Goal: Information Seeking & Learning: Learn about a topic

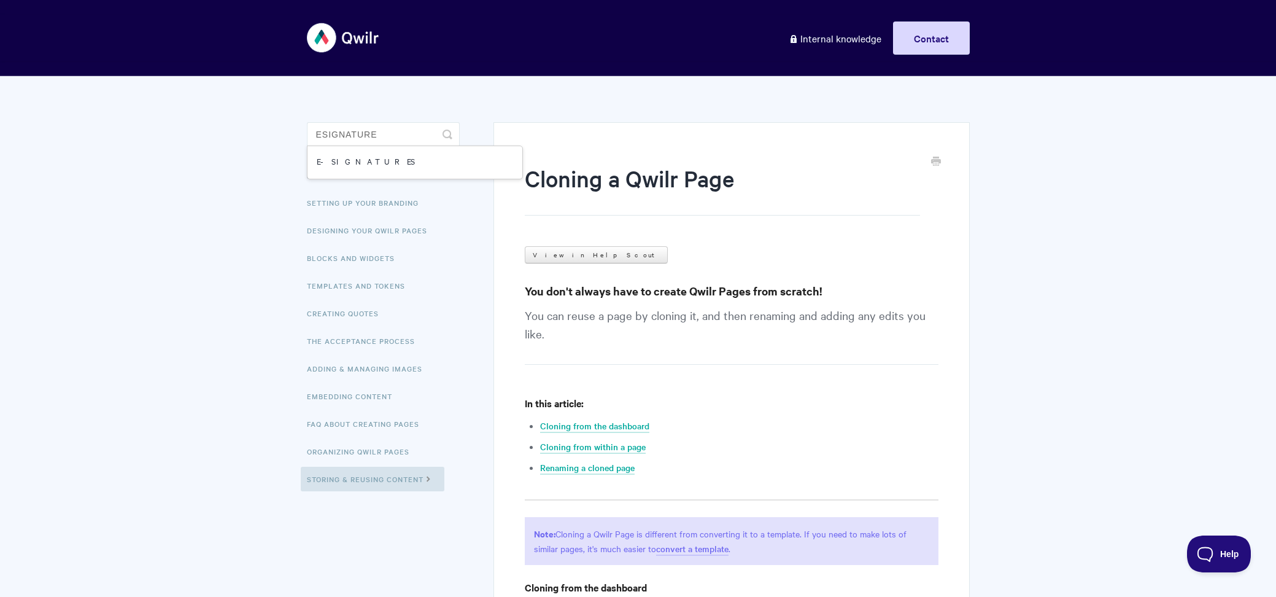
type input "esignature"
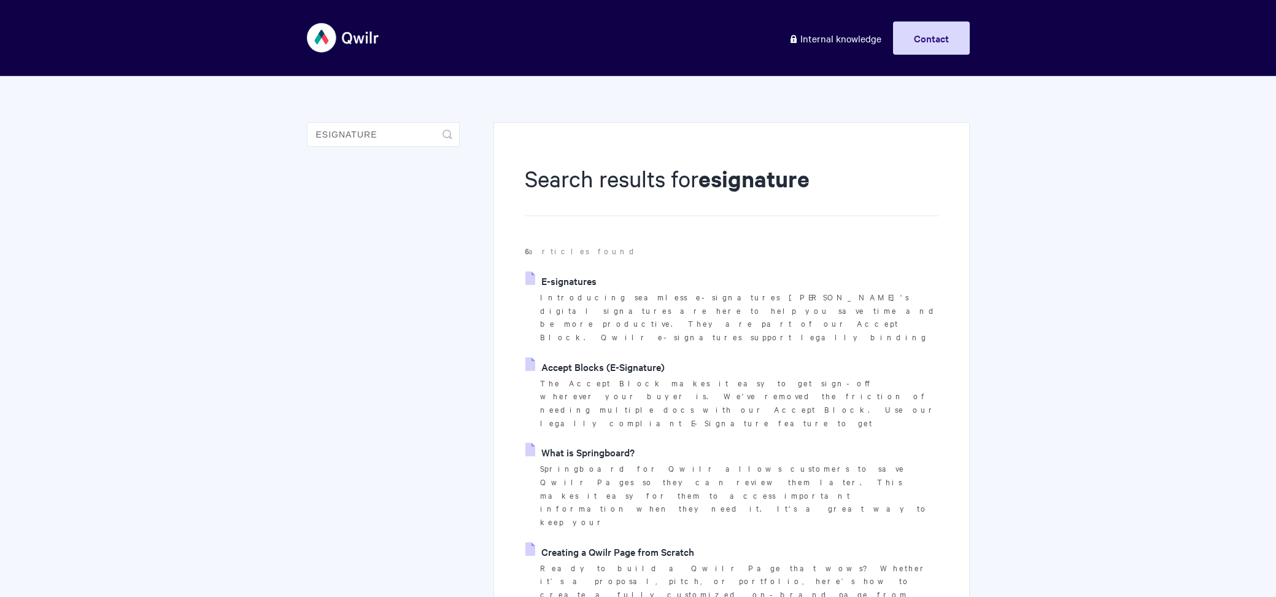
click at [584, 278] on link "E-signatures" at bounding box center [560, 280] width 71 height 18
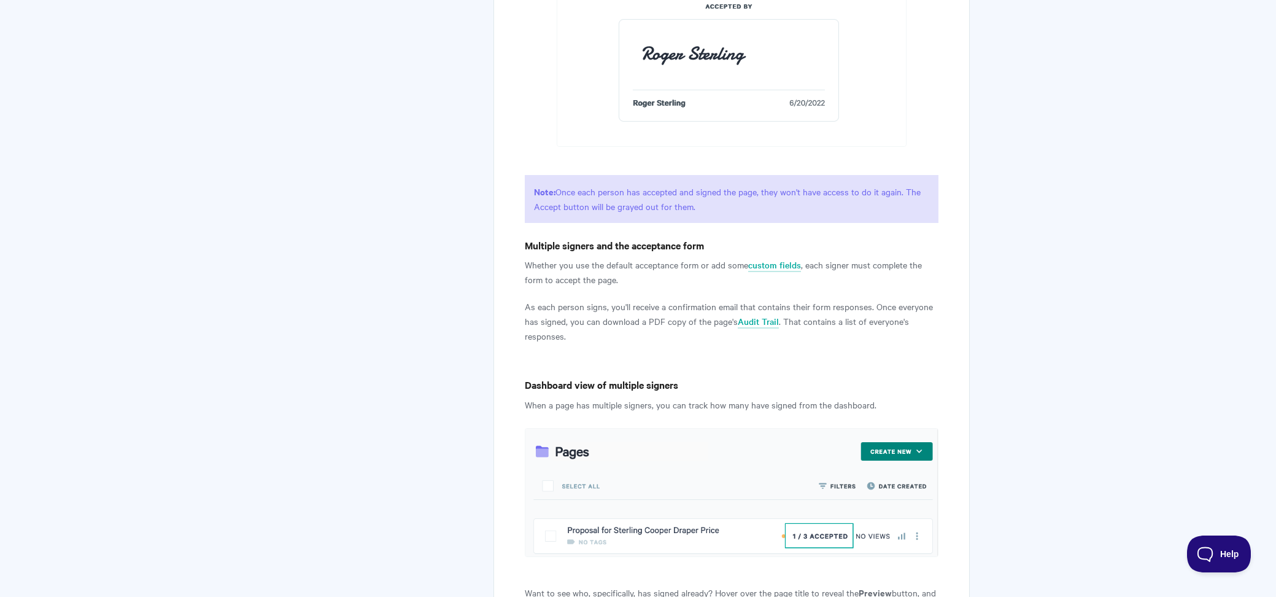
scroll to position [4687, 0]
